Goal: Transaction & Acquisition: Purchase product/service

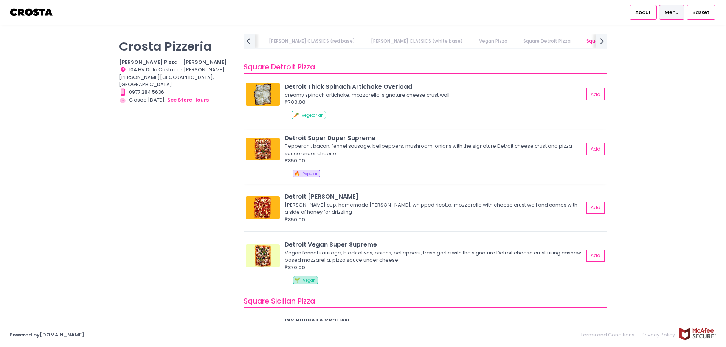
scroll to position [794, 0]
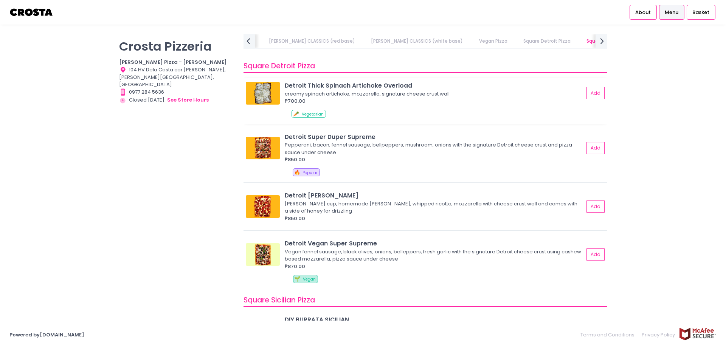
click at [271, 94] on img at bounding box center [263, 93] width 34 height 23
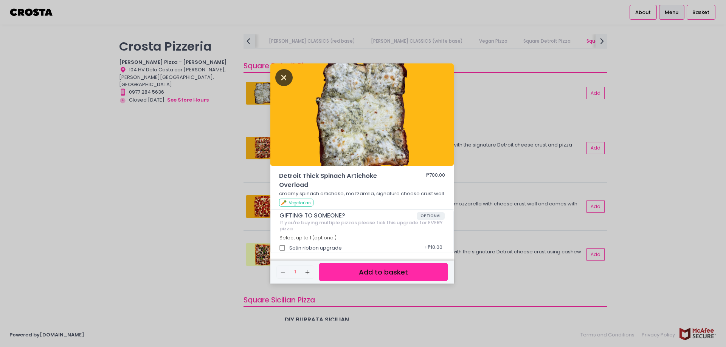
click at [280, 74] on icon "Close" at bounding box center [283, 77] width 17 height 17
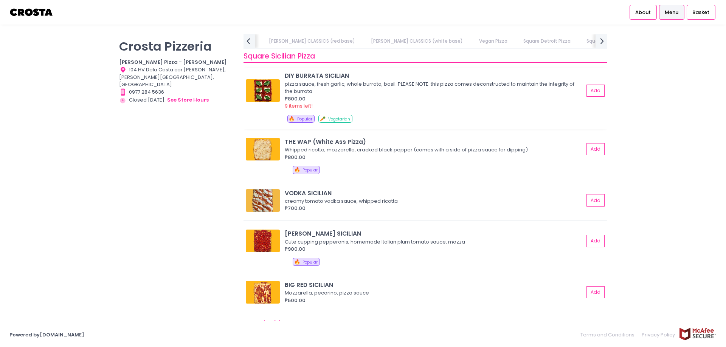
scroll to position [1059, 0]
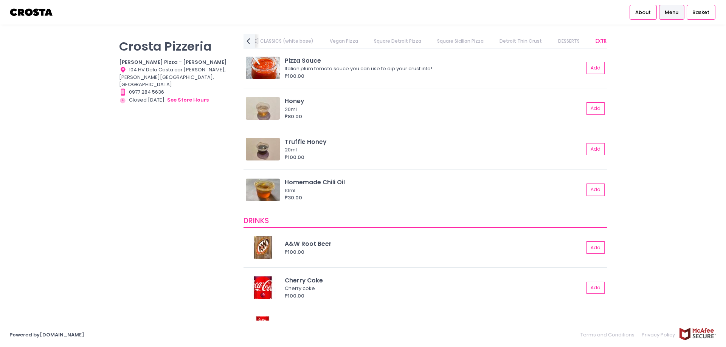
scroll to position [1277, 0]
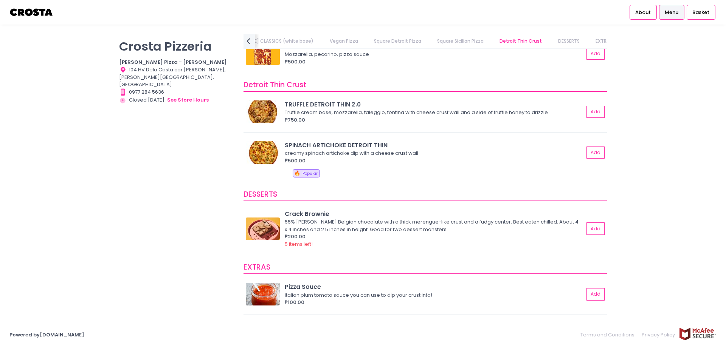
click at [322, 39] on link "Vegan Pizza" at bounding box center [343, 41] width 43 height 14
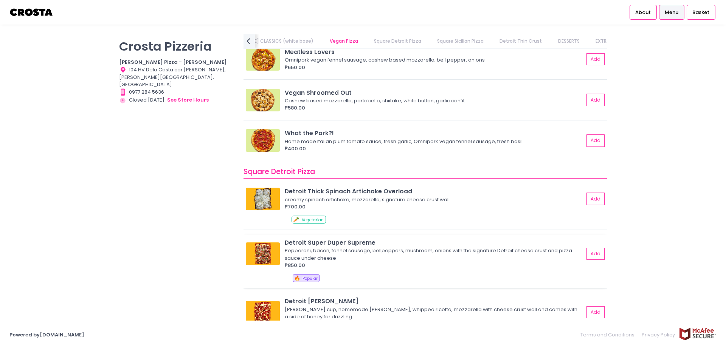
scroll to position [809, 0]
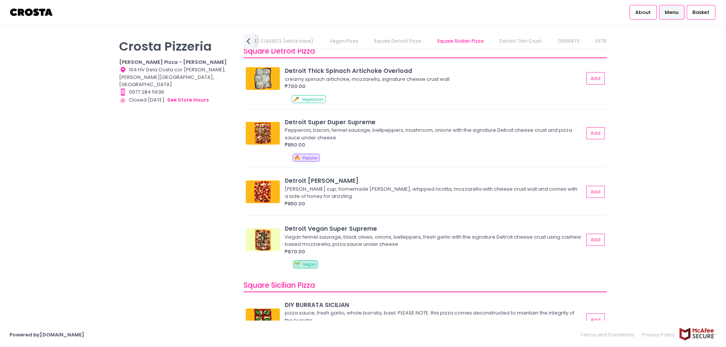
click at [430, 36] on link "Square Sicilian Pizza" at bounding box center [460, 41] width 61 height 14
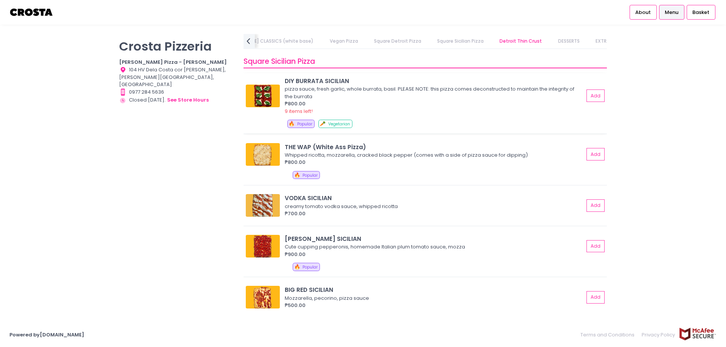
scroll to position [1034, 0]
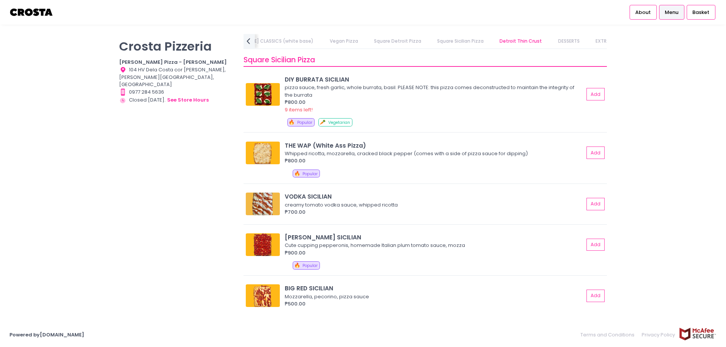
click at [550, 42] on link "DESSERTS" at bounding box center [568, 41] width 36 height 14
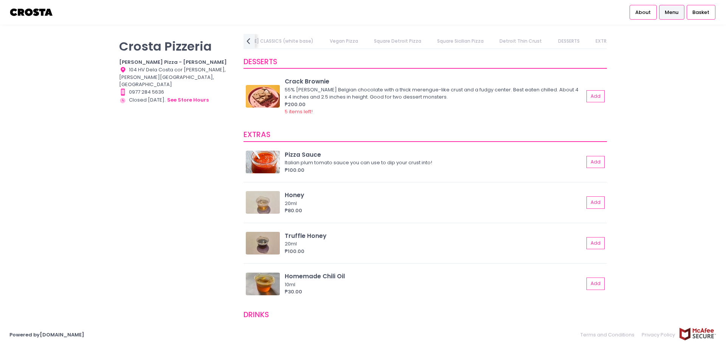
scroll to position [1412, 0]
